Goal: Transaction & Acquisition: Purchase product/service

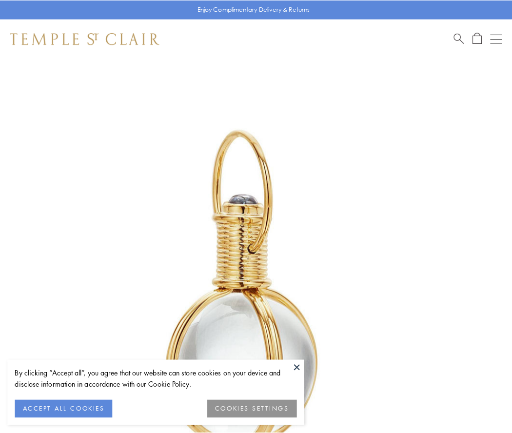
scroll to position [254, 0]
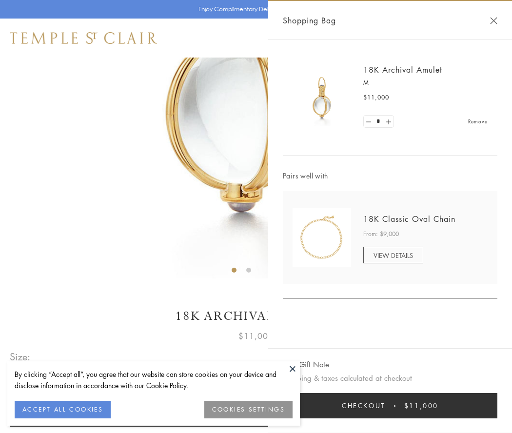
click at [390, 406] on button "Checkout $11,000" at bounding box center [390, 405] width 215 height 25
